Goal: Obtain resource: Download file/media

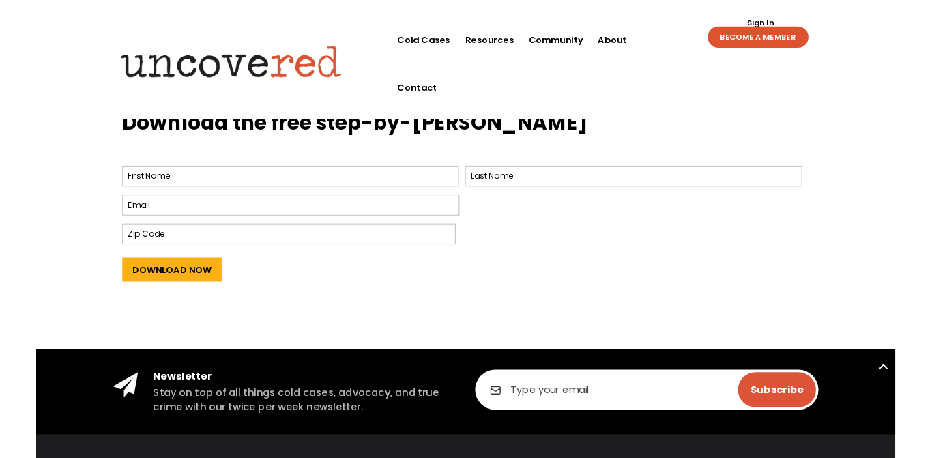
scroll to position [564, 0]
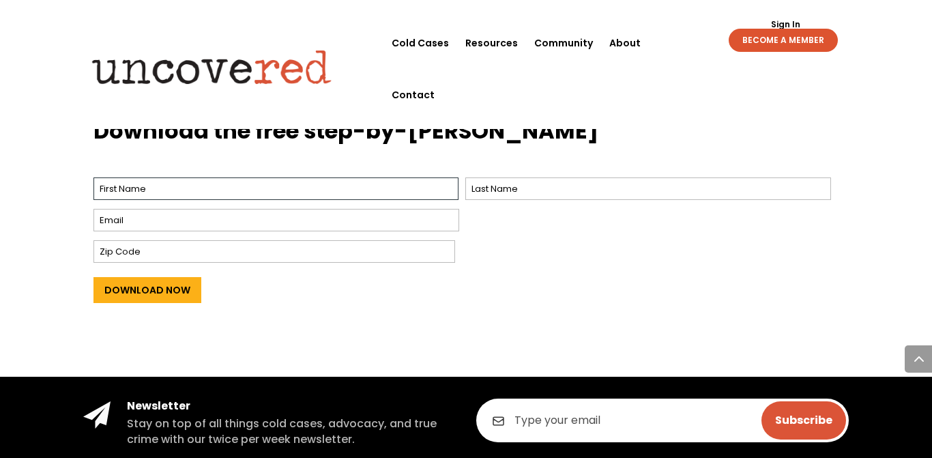
click at [163, 186] on input "First" at bounding box center [276, 188] width 366 height 23
click at [141, 182] on input "First" at bounding box center [276, 188] width 366 height 23
type input "Jamie"
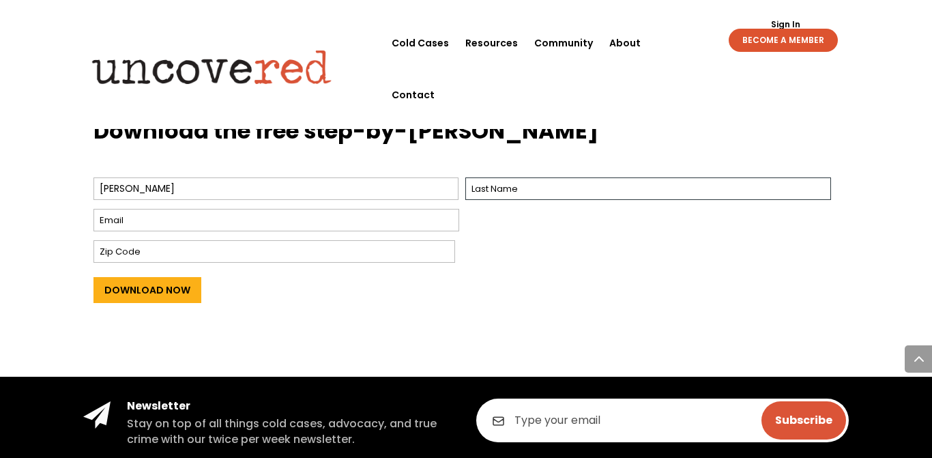
type input "Pleines"
type input "68510"
click at [172, 216] on input "Email *" at bounding box center [276, 220] width 366 height 23
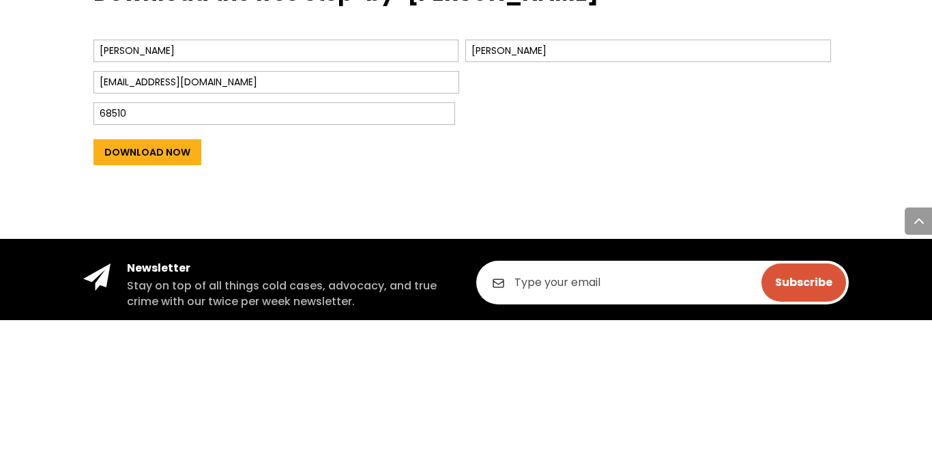
click at [141, 290] on input "Download Now" at bounding box center [147, 290] width 108 height 26
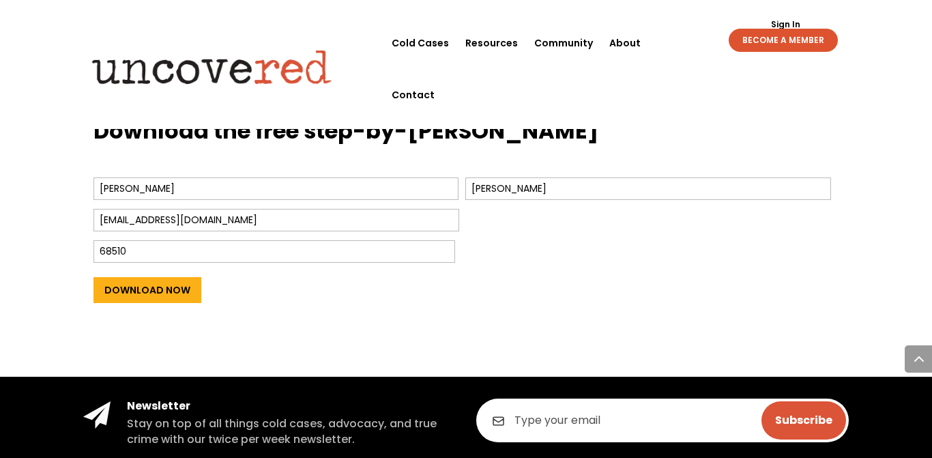
click at [250, 220] on input "darealgodfather@yahoo.com" at bounding box center [276, 220] width 366 height 23
type input "darealgoliath@gmail.com"
click at [639, 130] on h3 "Download the free step-by-step guide" at bounding box center [466, 135] width 746 height 38
click at [141, 282] on input "Download Now" at bounding box center [147, 290] width 108 height 26
click at [139, 291] on input "Download Now" at bounding box center [147, 290] width 108 height 26
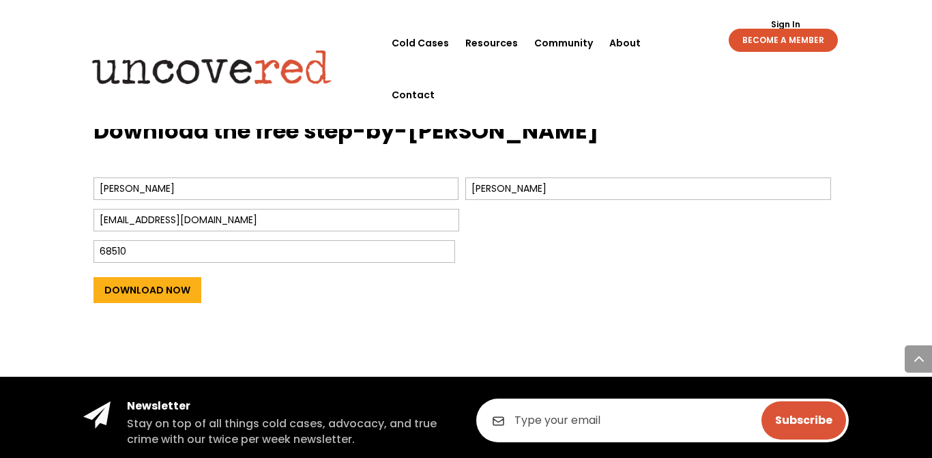
click at [149, 297] on input "Download Now" at bounding box center [147, 290] width 108 height 26
click at [149, 288] on input "Download Now" at bounding box center [147, 290] width 108 height 26
click at [149, 287] on input "Download Now" at bounding box center [147, 290] width 108 height 26
click at [126, 289] on input "Download Now" at bounding box center [147, 290] width 108 height 26
click at [128, 293] on input "Download Now" at bounding box center [147, 290] width 108 height 26
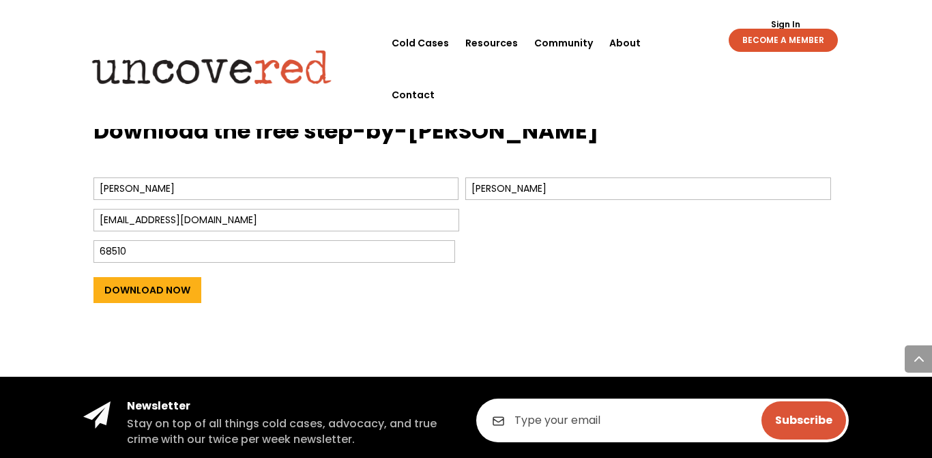
click at [133, 300] on input "Download Now" at bounding box center [147, 290] width 108 height 26
click at [134, 303] on input "Download Now" at bounding box center [147, 290] width 108 height 26
click at [134, 293] on input "Download Now" at bounding box center [147, 290] width 108 height 26
click at [137, 291] on input "Download Now" at bounding box center [147, 290] width 108 height 26
click at [139, 290] on input "Download Now" at bounding box center [147, 290] width 108 height 26
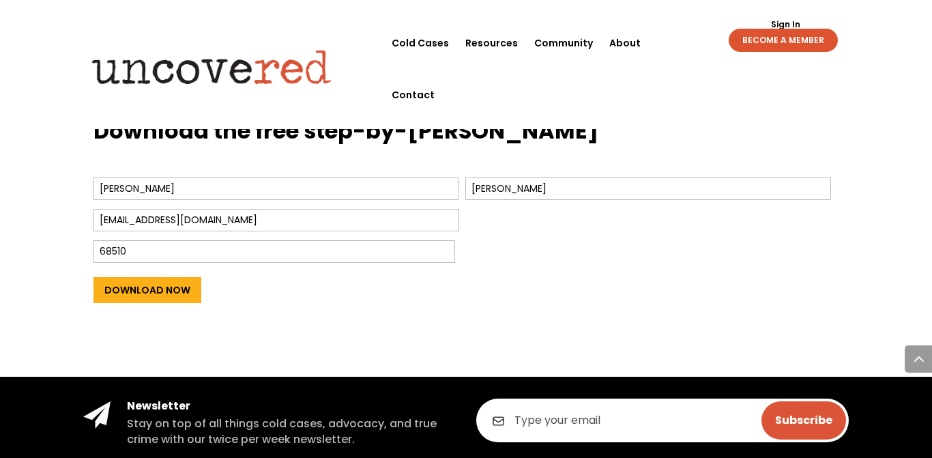
click at [140, 280] on input "Download Now" at bounding box center [147, 290] width 108 height 26
click at [319, 195] on input "Jamie" at bounding box center [276, 188] width 366 height 23
type input "J"
click at [641, 106] on div "Download the free step-by-step guide Name * J First Pleines Last Email * dareal…" at bounding box center [466, 219] width 746 height 242
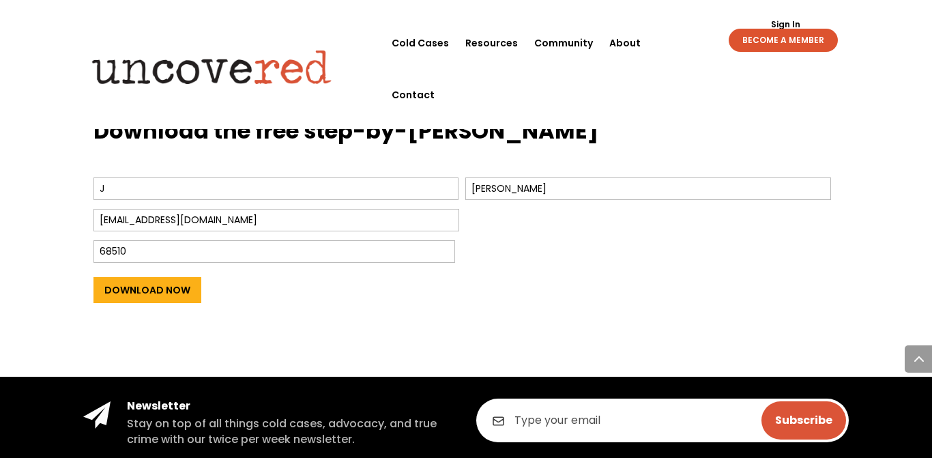
click at [139, 297] on input "Download Now" at bounding box center [147, 290] width 108 height 26
click at [146, 296] on input "Download Now" at bounding box center [147, 290] width 108 height 26
click at [153, 293] on input "Download Now" at bounding box center [147, 290] width 108 height 26
click at [148, 287] on input "Download Now" at bounding box center [147, 290] width 108 height 26
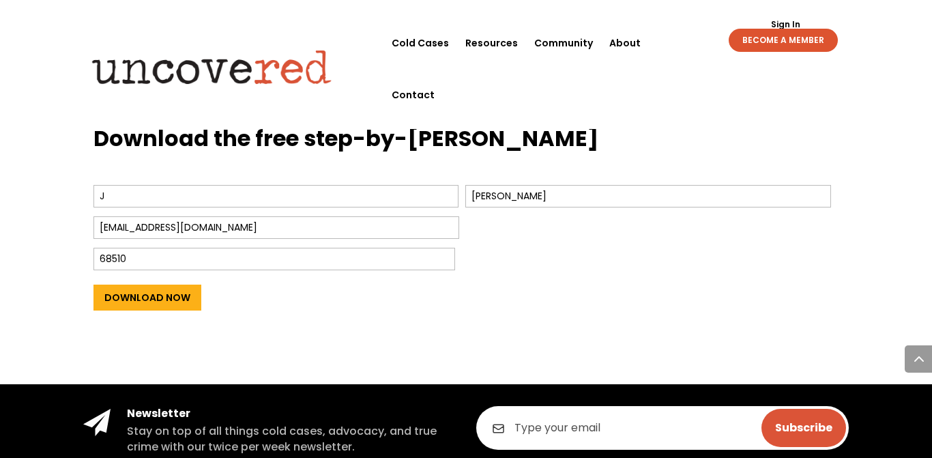
scroll to position [556, 0]
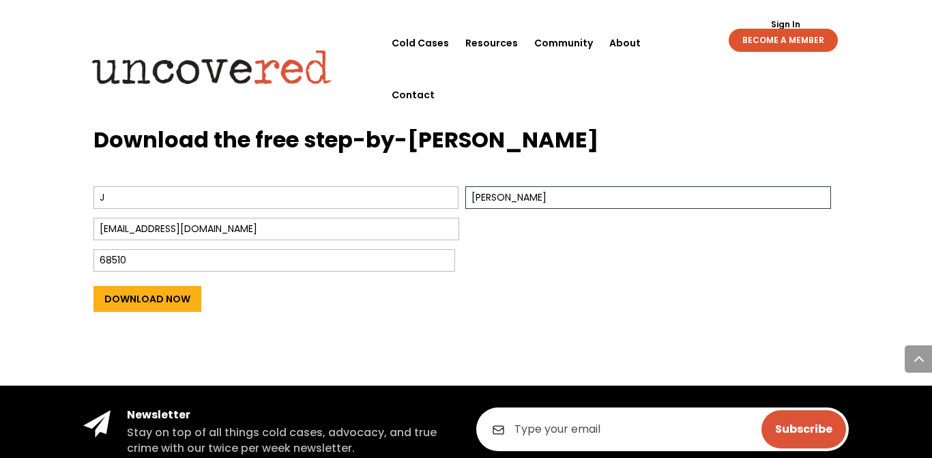
click at [522, 205] on input "Pleines" at bounding box center [648, 197] width 366 height 23
type input "Plienes"
click at [626, 119] on div "Download the free step-by-step guide Name * J First Plienes Last Email * dareal…" at bounding box center [466, 227] width 746 height 242
click at [134, 294] on input "Download Now" at bounding box center [147, 299] width 108 height 26
click at [136, 267] on input "68510" at bounding box center [274, 260] width 362 height 23
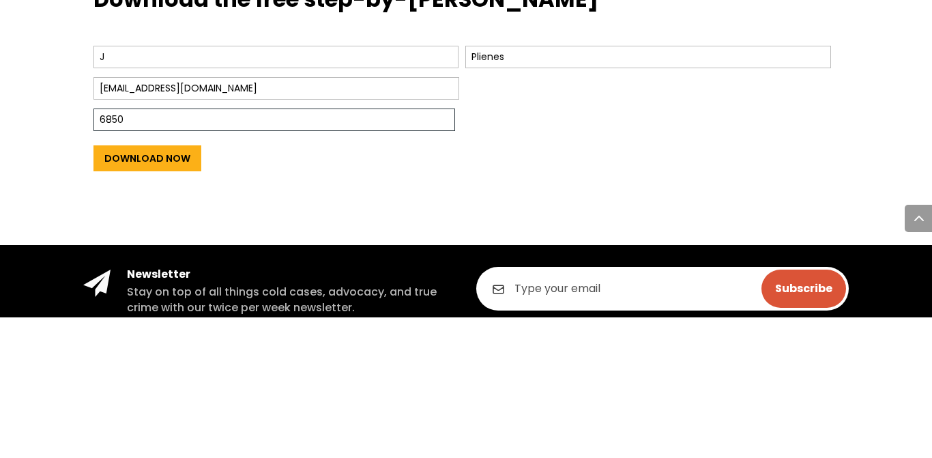
type input "6850"
click at [143, 299] on input "Download Now" at bounding box center [147, 299] width 108 height 26
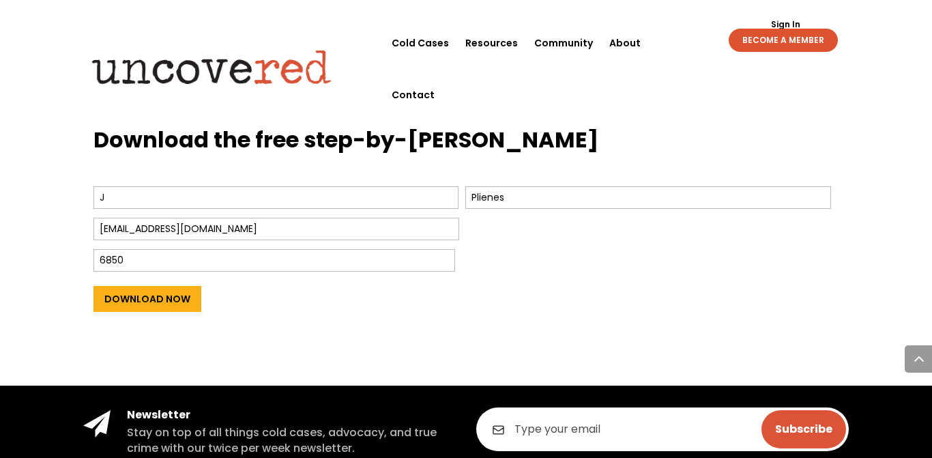
click at [779, 28] on link "Sign In" at bounding box center [786, 24] width 44 height 8
click at [763, 46] on link "BECOME A MEMBER" at bounding box center [783, 40] width 109 height 23
